Goal: Information Seeking & Learning: Learn about a topic

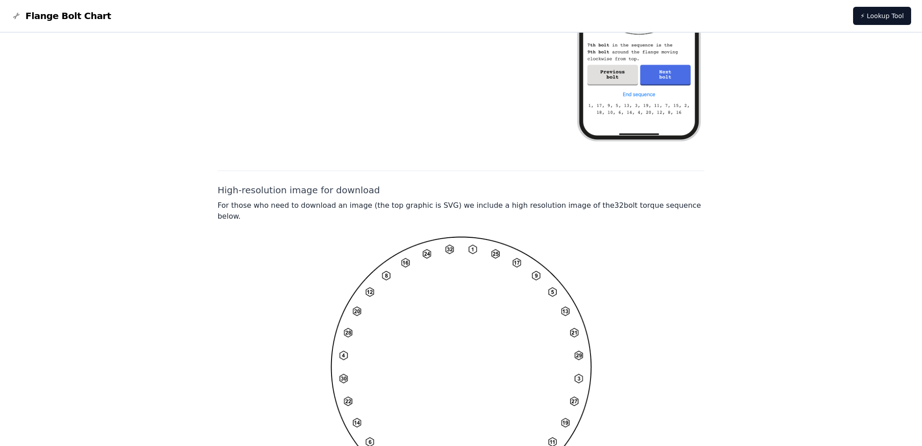
scroll to position [628, 0]
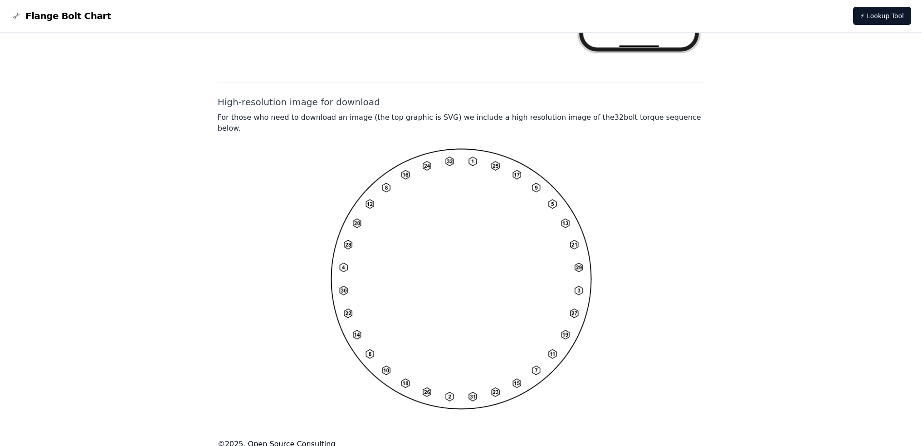
click at [487, 249] on img at bounding box center [460, 278] width 261 height 261
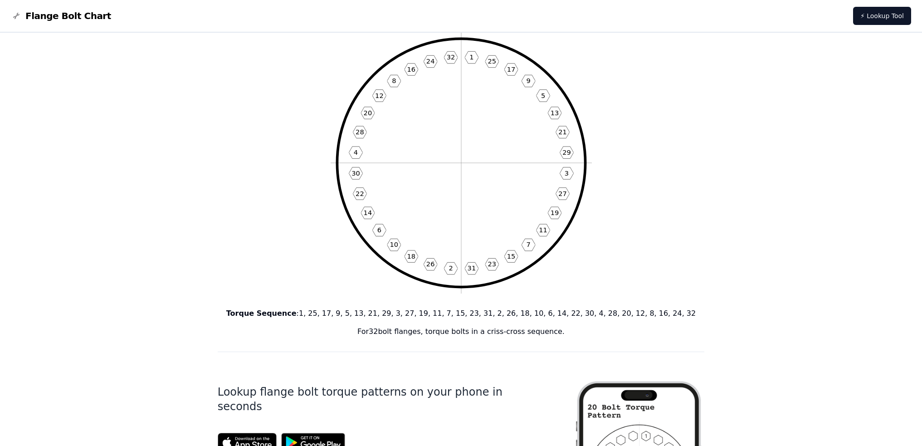
scroll to position [0, 0]
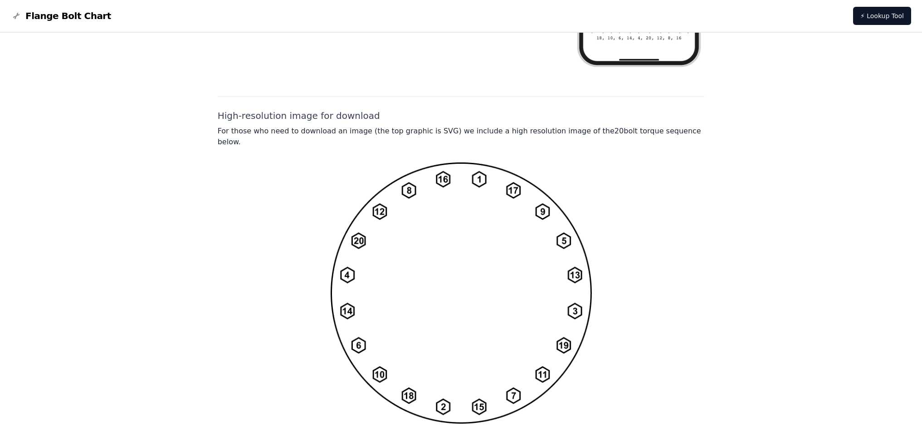
scroll to position [629, 0]
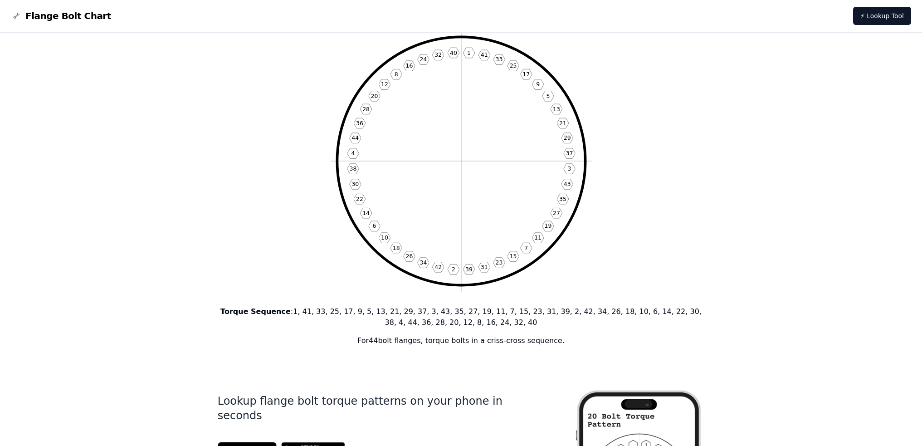
scroll to position [45, 0]
